Goal: Transaction & Acquisition: Purchase product/service

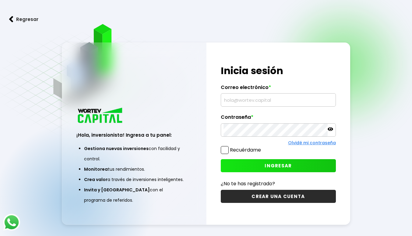
click at [250, 103] on input "text" at bounding box center [278, 100] width 110 height 13
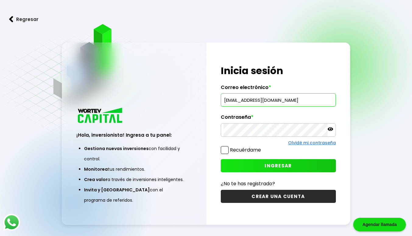
type input "[EMAIL_ADDRESS][DOMAIN_NAME]"
click at [180, 135] on div "¡Hola, inversionista! Ingresa a tu panel: Gestiona nuevas inversiones con facil…" at bounding box center [206, 134] width 288 height 183
click at [280, 164] on span "INGRESAR" at bounding box center [277, 166] width 27 height 6
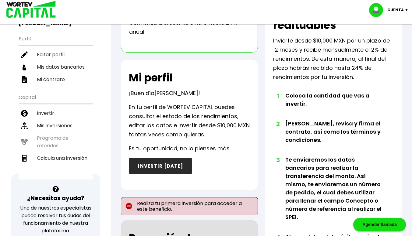
scroll to position [60, 0]
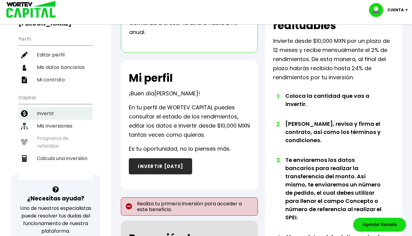
click at [47, 107] on li "Invertir" at bounding box center [56, 113] width 74 height 12
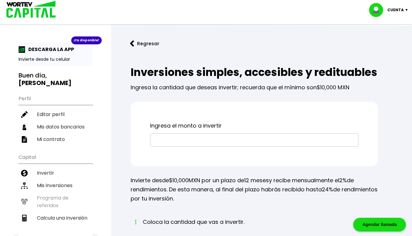
click at [229, 147] on input "text" at bounding box center [254, 140] width 203 height 13
type input "$6,250,000"
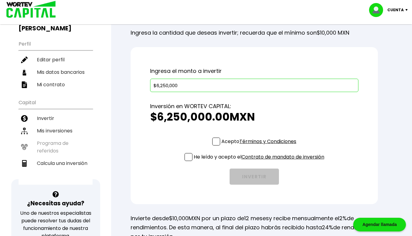
scroll to position [73, 0]
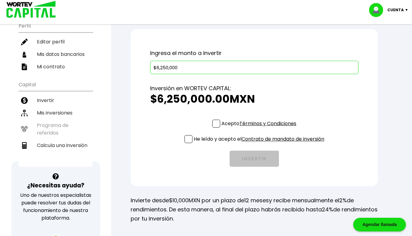
click at [213, 128] on span at bounding box center [216, 124] width 8 height 8
click at [260, 128] on input "Acepto Términos y Condiciones" at bounding box center [260, 128] width 0 height 0
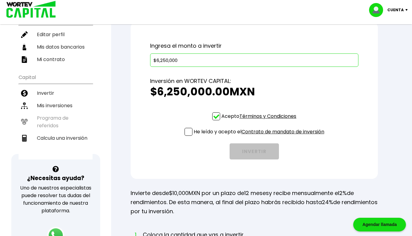
scroll to position [87, 0]
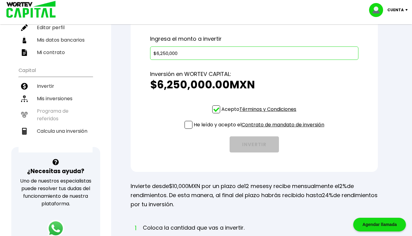
click at [193, 129] on p "He leído y acepto el Contrato de mandato de inversión" at bounding box center [258, 125] width 131 height 8
click at [260, 130] on input "He leído y acepto el Contrato de mandato de inversión" at bounding box center [260, 130] width 0 height 0
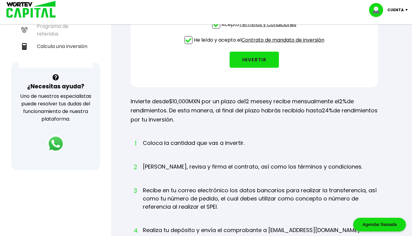
scroll to position [173, 0]
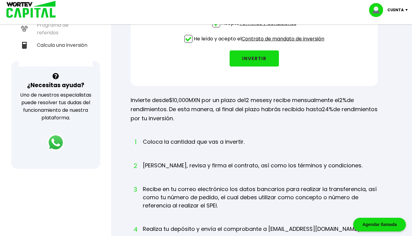
click at [256, 67] on button "INVERTIR" at bounding box center [253, 58] width 49 height 16
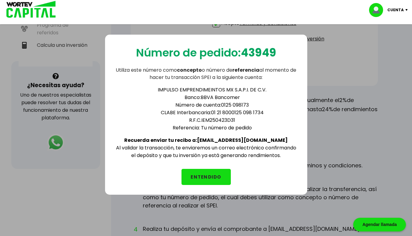
click at [213, 171] on button "ENTENDIDO" at bounding box center [205, 177] width 49 height 16
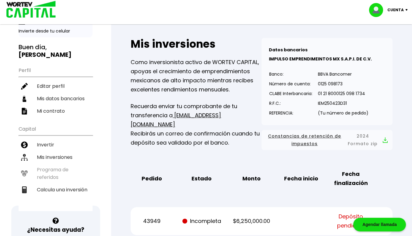
scroll to position [28, 0]
